Goal: Navigation & Orientation: Find specific page/section

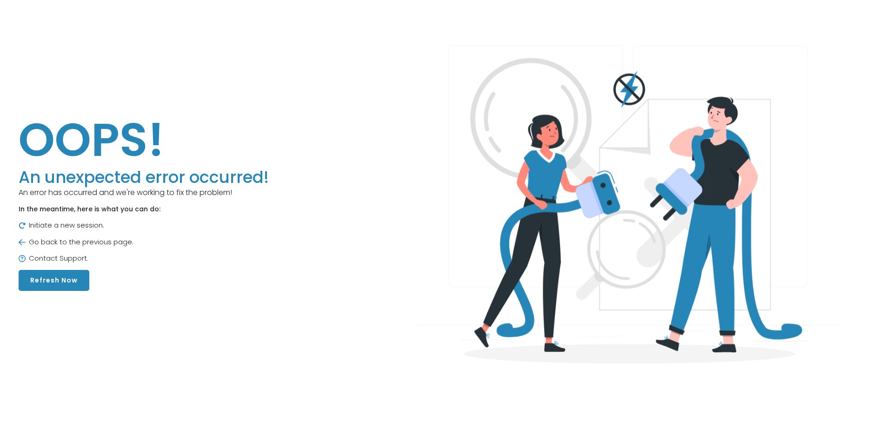
click at [69, 283] on button "Refresh Now" at bounding box center [54, 280] width 71 height 21
click at [26, 229] on img at bounding box center [22, 225] width 7 height 7
click at [58, 284] on button "Refresh Now" at bounding box center [54, 280] width 71 height 21
